Goal: Information Seeking & Learning: Check status

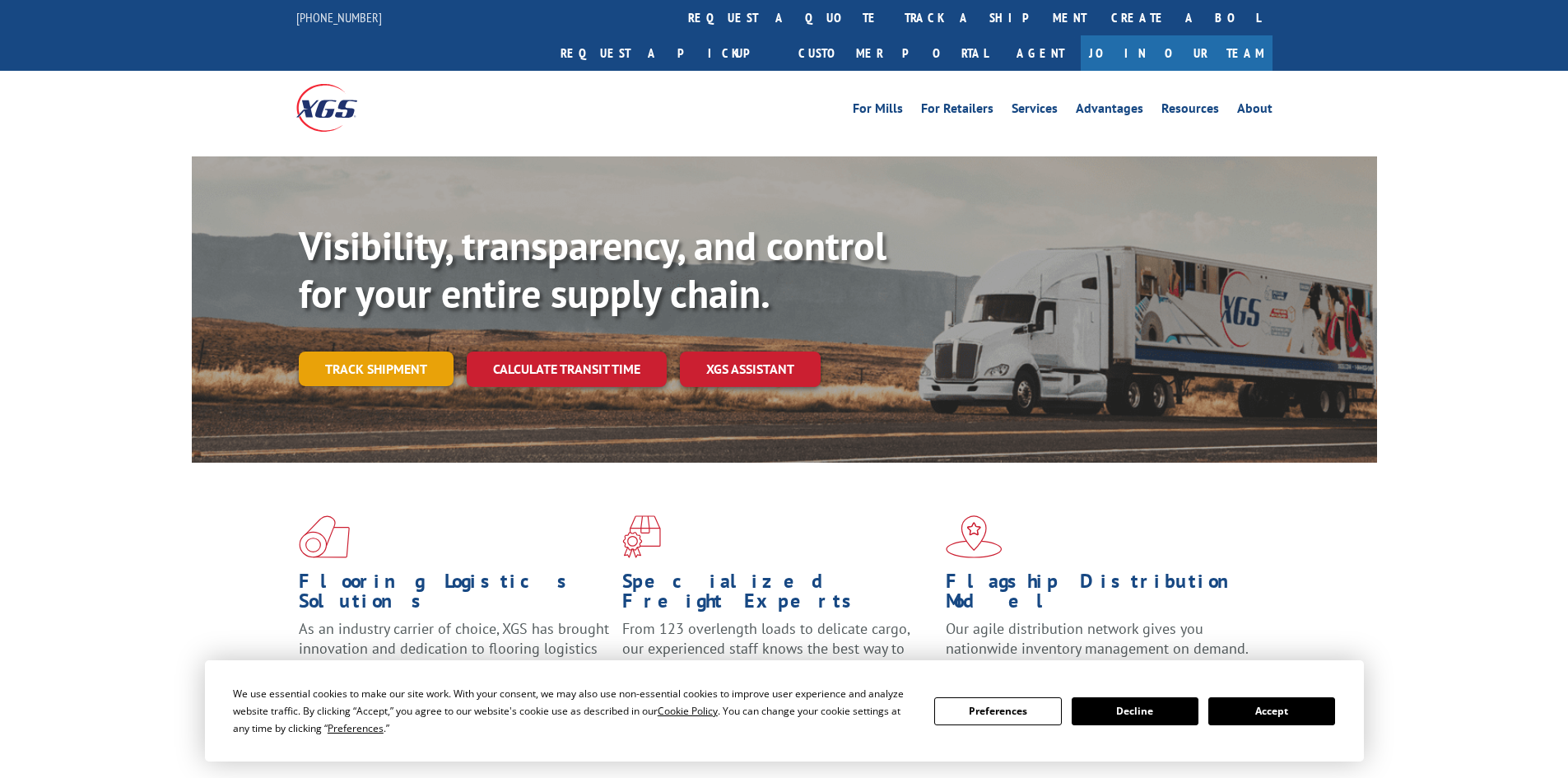
click at [400, 352] on link "Track shipment" at bounding box center [376, 369] width 154 height 35
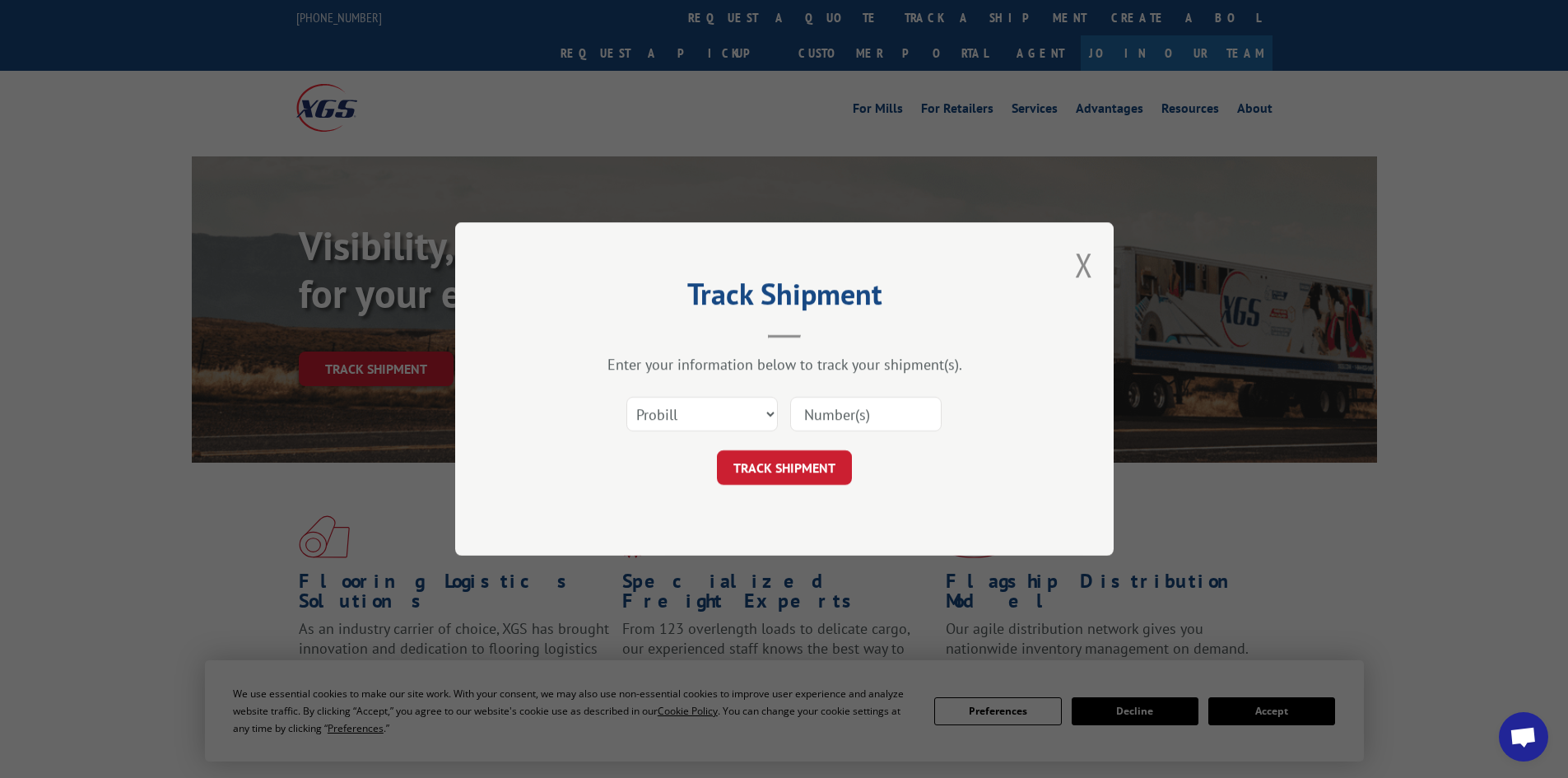
click at [825, 419] on input at bounding box center [866, 414] width 152 height 35
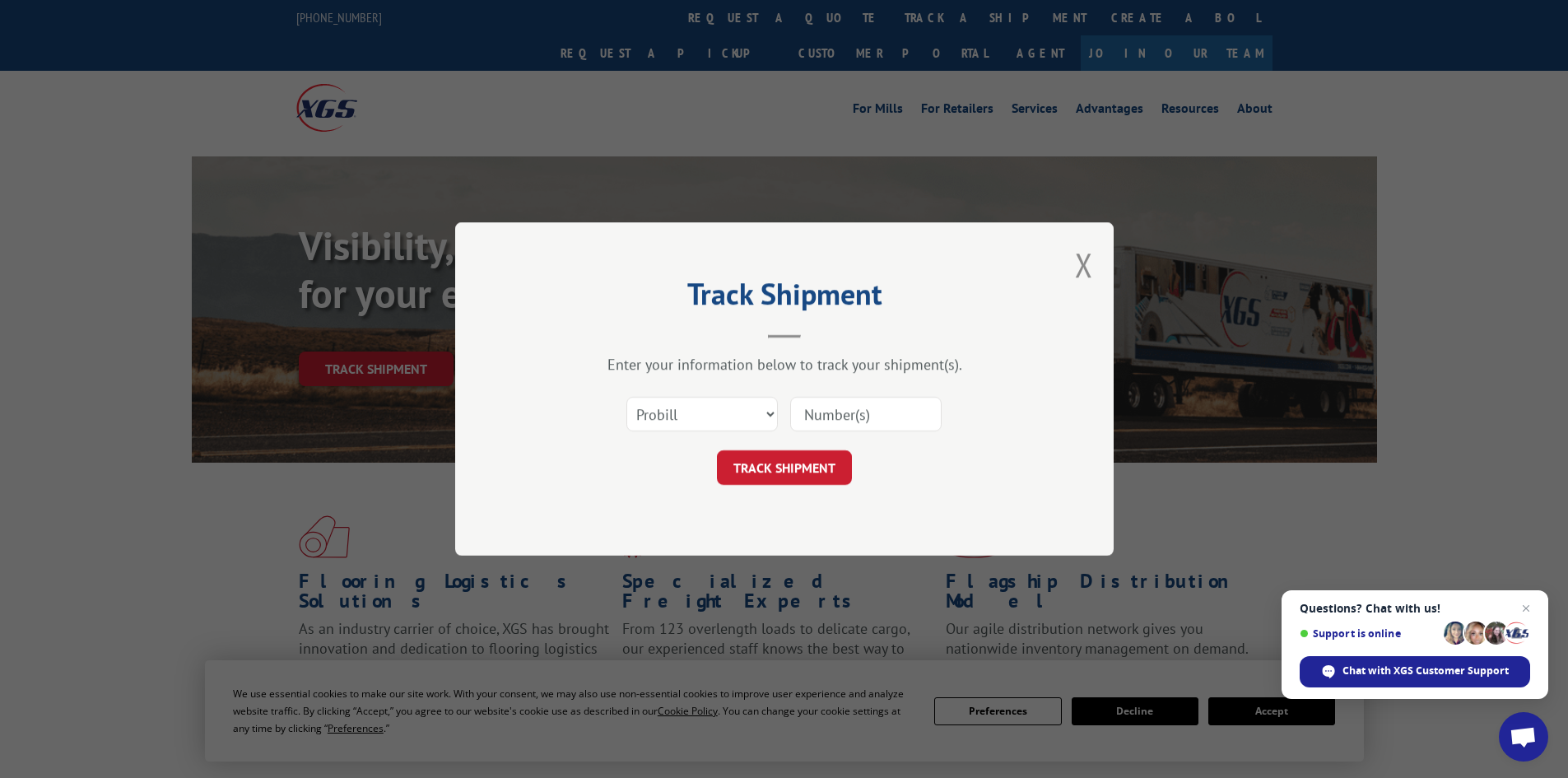
paste input "16331083"
type input "16331083"
click at [814, 468] on button "TRACK SHIPMENT" at bounding box center [785, 467] width 135 height 35
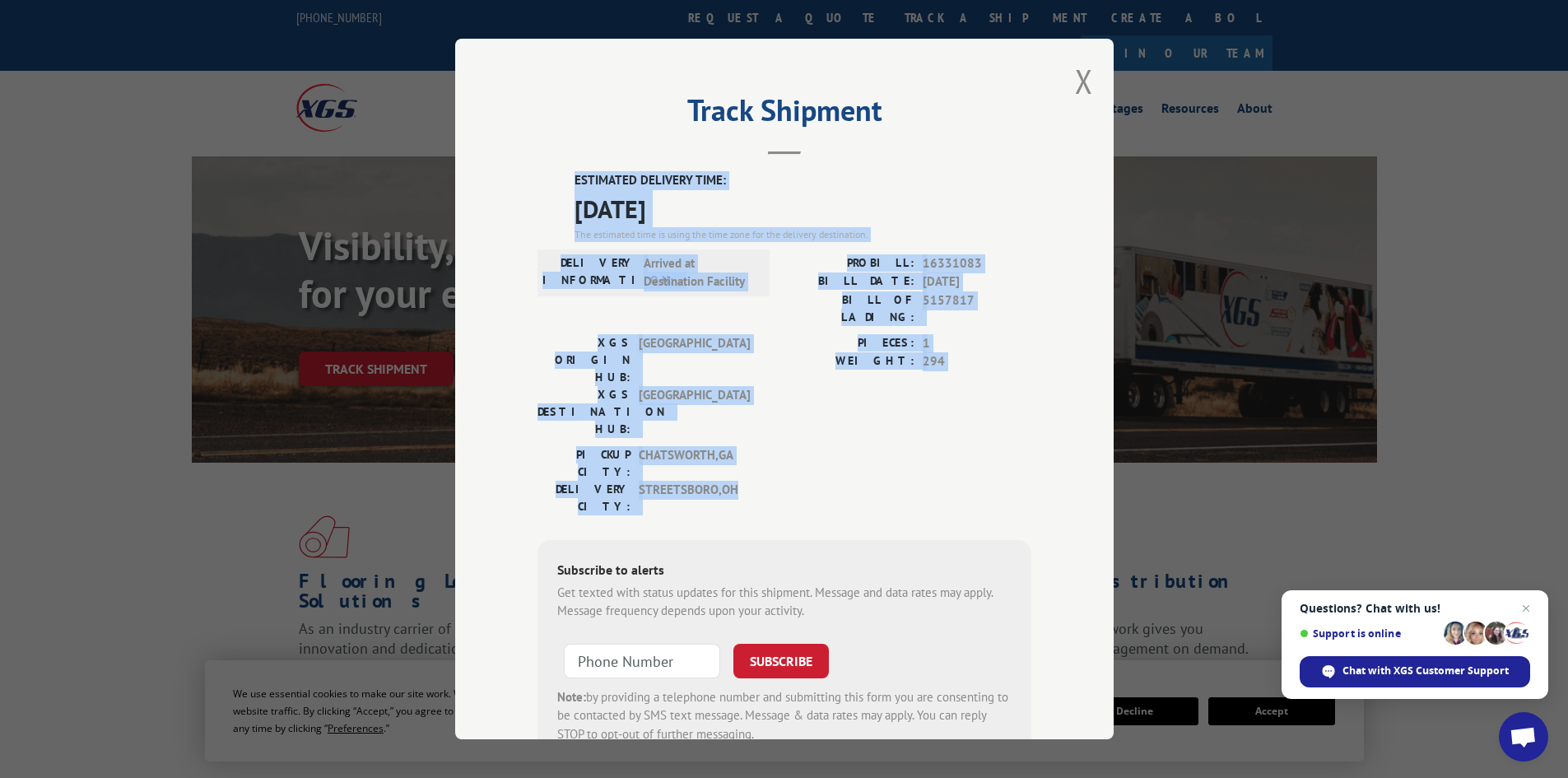
drag, startPoint x: 566, startPoint y: 176, endPoint x: 827, endPoint y: 401, distance: 344.6
click at [827, 401] on div "ESTIMATED DELIVERY TIME: [DATE] The estimated time is using the time zone for t…" at bounding box center [784, 467] width 494 height 592
copy div "ESTIMATED DELIVERY TIME: [DATE] The estimated time is using the time zone for t…"
